Goal: Transaction & Acquisition: Book appointment/travel/reservation

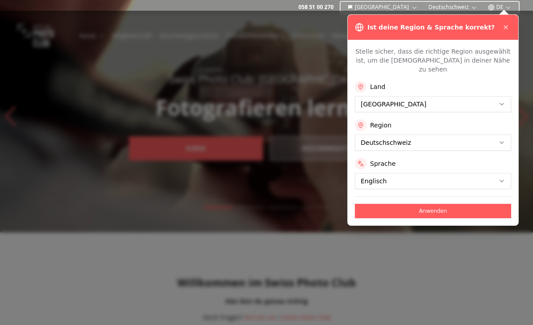
click at [403, 217] on div at bounding box center [266, 168] width 533 height 314
click at [449, 206] on button "Anwenden" at bounding box center [433, 211] width 156 height 14
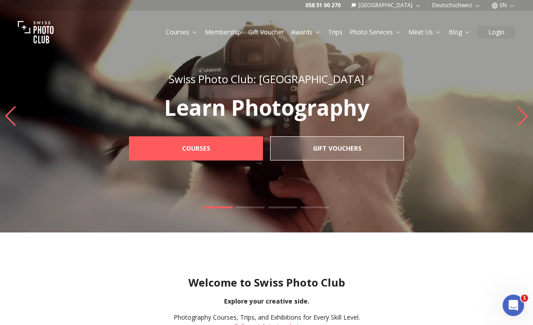
click at [340, 32] on link "Trips" at bounding box center [335, 32] width 14 height 9
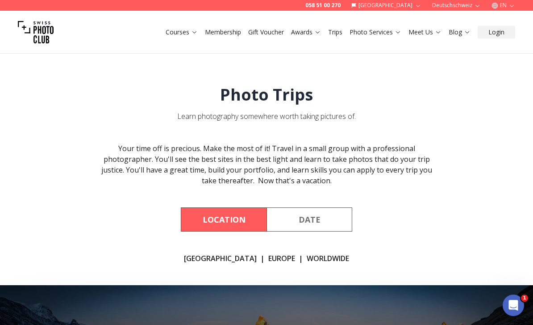
click at [232, 257] on link "[GEOGRAPHIC_DATA]" at bounding box center [220, 258] width 73 height 11
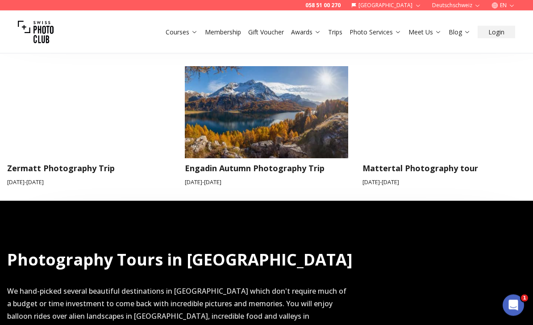
scroll to position [373, 0]
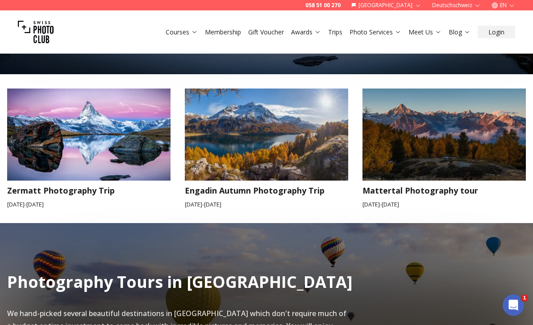
click at [466, 180] on img at bounding box center [445, 134] width 180 height 101
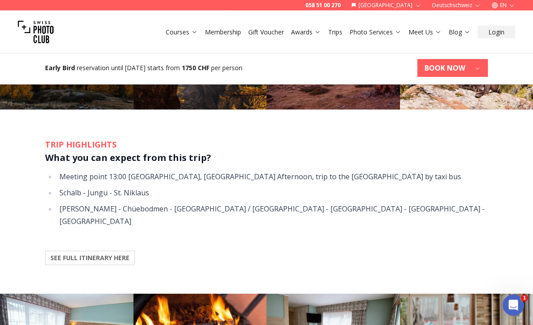
scroll to position [705, 0]
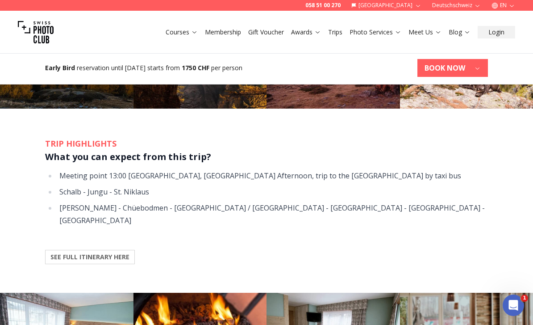
click at [463, 214] on div "TRIP HIGHLIGHTS What you can expect from this trip? Meeting point 13:00 [GEOGRA…" at bounding box center [266, 201] width 457 height 184
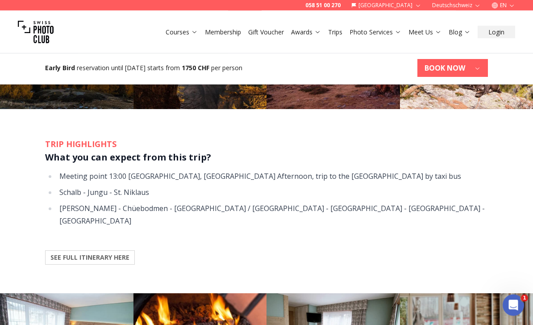
scroll to position [704, 0]
click at [71, 253] on b "SEE FULL ITINERARY HERE" at bounding box center [89, 257] width 79 height 9
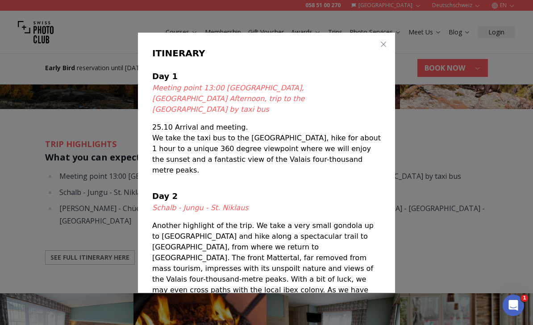
click at [436, 192] on div at bounding box center [266, 162] width 533 height 325
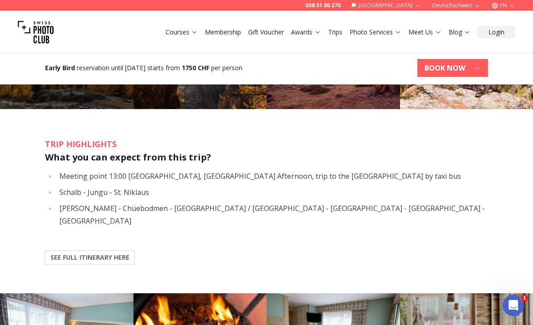
click at [440, 202] on li "[PERSON_NAME] - Chüebodmen - [GEOGRAPHIC_DATA] / [GEOGRAPHIC_DATA] - [GEOGRAPHI…" at bounding box center [272, 214] width 431 height 25
click at [121, 253] on b "SEE FULL ITINERARY HERE" at bounding box center [89, 257] width 79 height 9
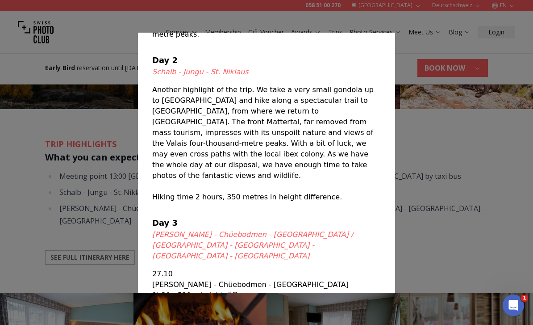
scroll to position [135, 0]
click at [432, 164] on div at bounding box center [266, 162] width 533 height 325
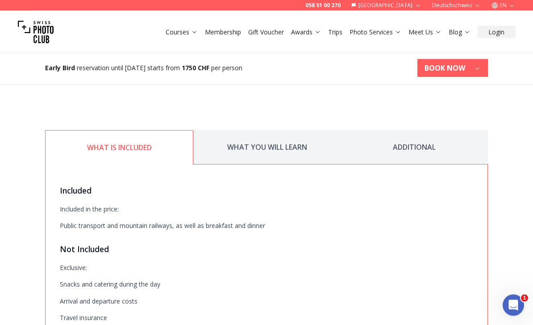
scroll to position [1170, 0]
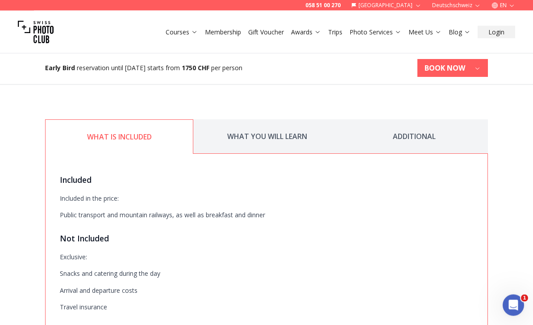
click at [304, 120] on button "WHAT YOU WILL LEARN" at bounding box center [266, 137] width 147 height 34
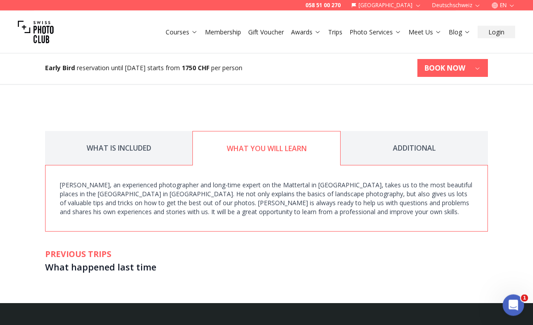
scroll to position [1159, 0]
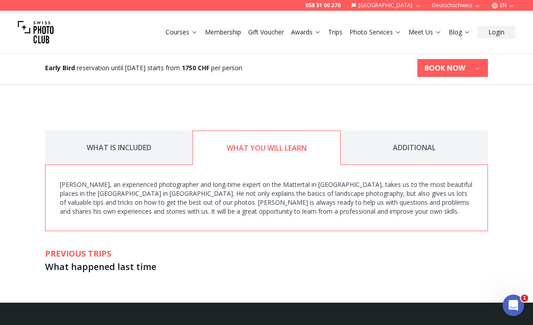
click at [441, 130] on button "ADDITIONAL" at bounding box center [414, 147] width 147 height 34
